Goal: Use online tool/utility: Utilize a website feature to perform a specific function

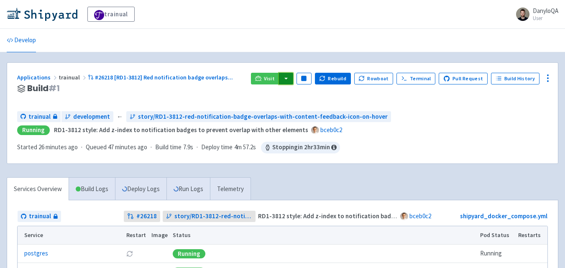
click at [289, 77] on button "button" at bounding box center [286, 79] width 14 height 12
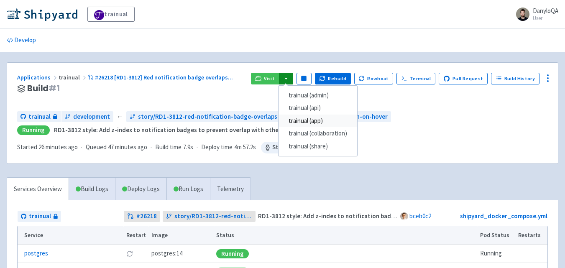
click at [323, 121] on link "trainual (app)" at bounding box center [317, 121] width 79 height 13
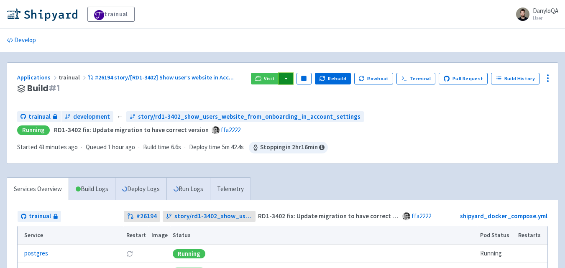
click at [288, 78] on button "button" at bounding box center [286, 79] width 14 height 12
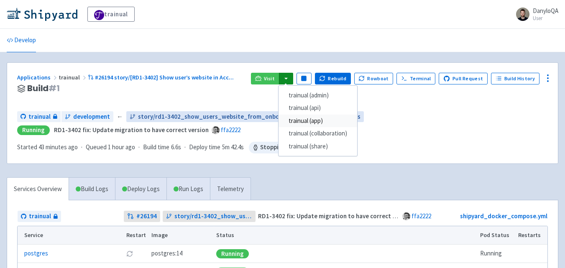
click at [319, 121] on link "trainual (app)" at bounding box center [317, 121] width 79 height 13
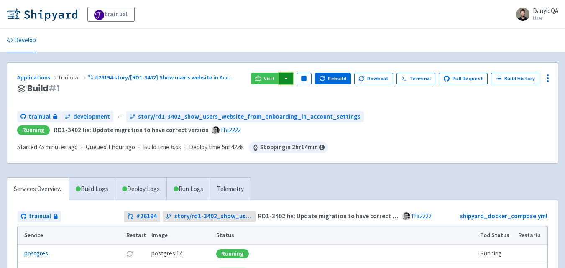
click at [289, 79] on button "button" at bounding box center [286, 79] width 14 height 12
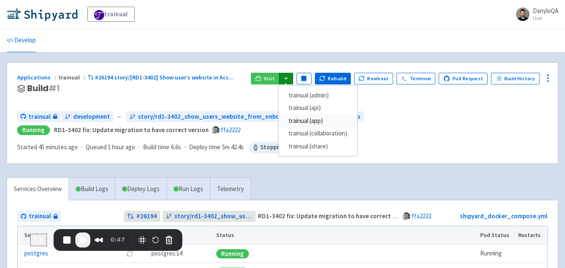
click at [314, 123] on link "trainual (app)" at bounding box center [317, 121] width 79 height 13
